Goal: Find specific page/section: Find specific page/section

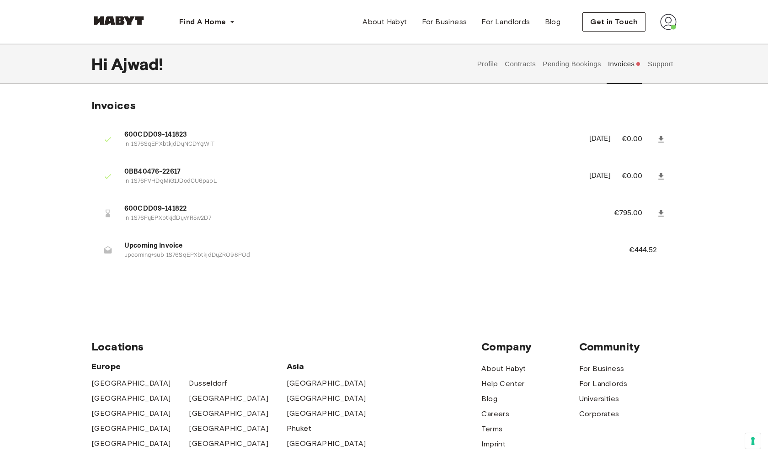
click at [625, 66] on button "Invoices" at bounding box center [624, 64] width 35 height 40
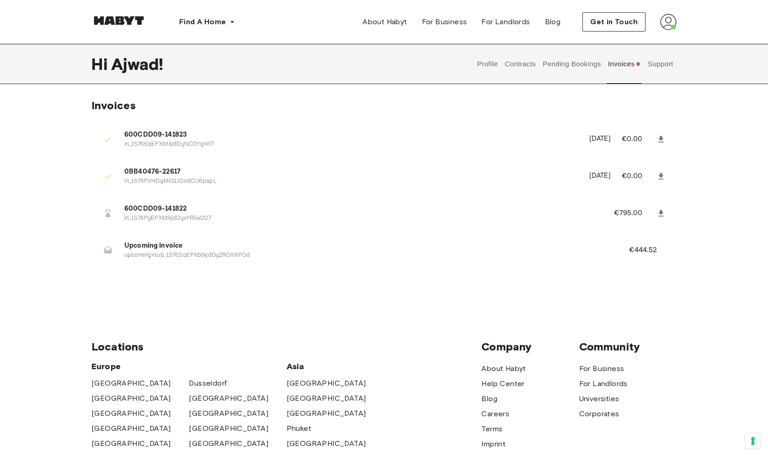
click at [126, 16] on img at bounding box center [118, 20] width 55 height 9
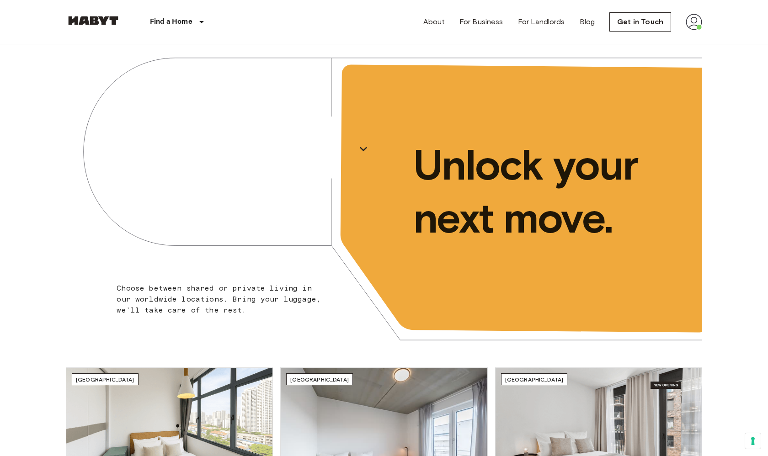
click at [693, 20] on img at bounding box center [694, 22] width 16 height 16
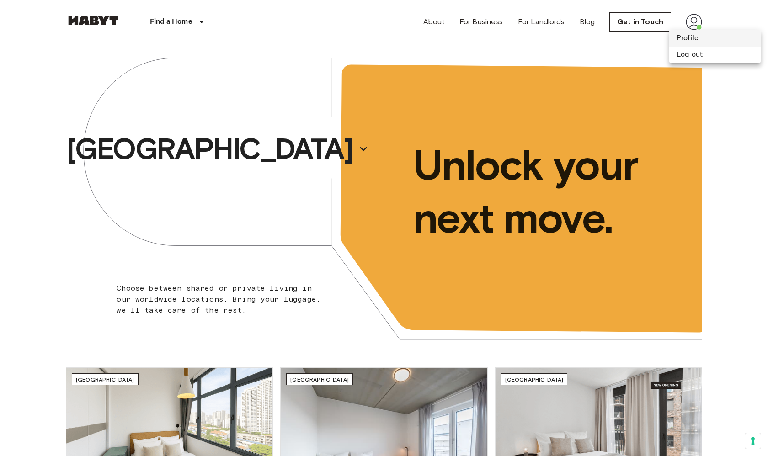
click at [687, 35] on li "Profile" at bounding box center [714, 38] width 91 height 16
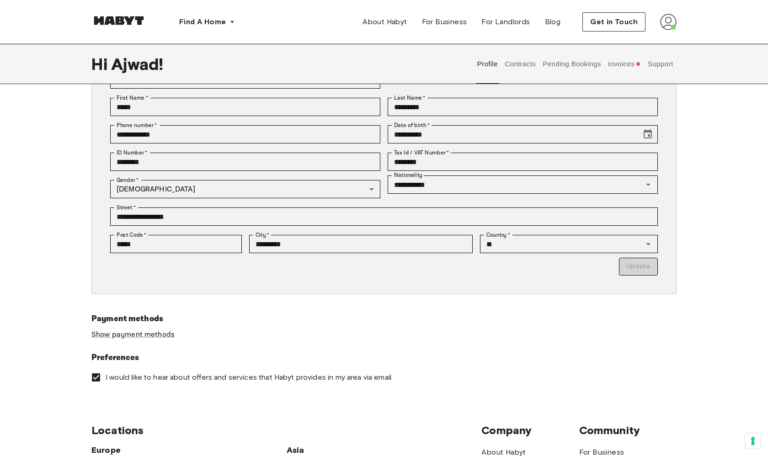
scroll to position [167, 0]
